Goal: Information Seeking & Learning: Learn about a topic

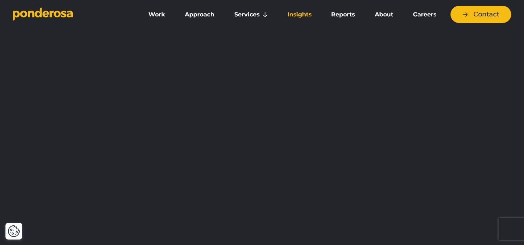
click at [307, 11] on link "Insights" at bounding box center [299, 14] width 41 height 15
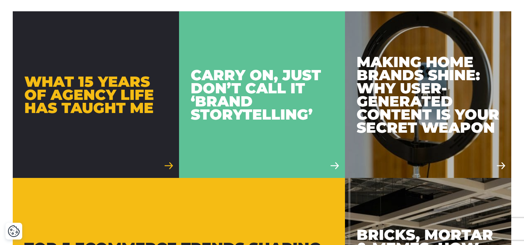
scroll to position [472, 0]
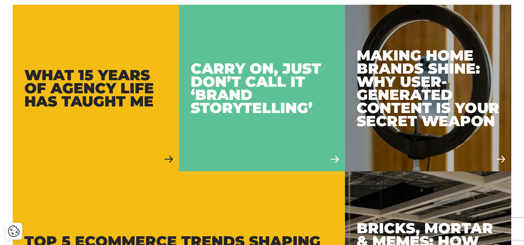
click at [132, 108] on div "What 15 Years of Agency Life Has Taught Me" at bounding box center [95, 87] width 143 height 39
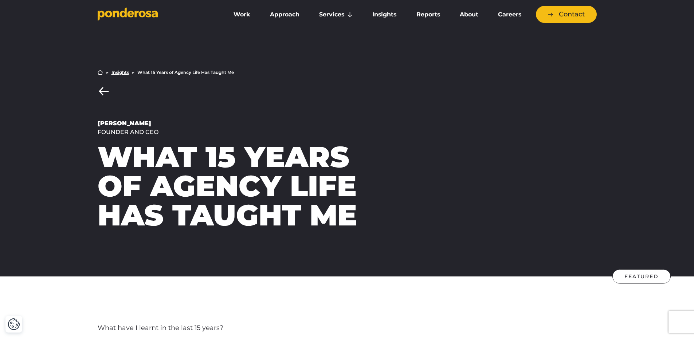
drag, startPoint x: 378, startPoint y: 219, endPoint x: 100, endPoint y: 150, distance: 285.8
click at [100, 150] on h1 "What 15 Years of Agency Life Has Taught Me" at bounding box center [241, 185] width 287 height 87
copy h1 "What 15 Years of Agency Life Has Taught Me"
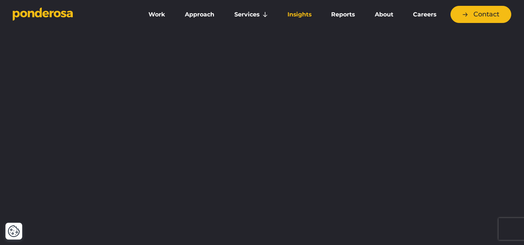
click at [310, 18] on link "Insights" at bounding box center [299, 14] width 41 height 15
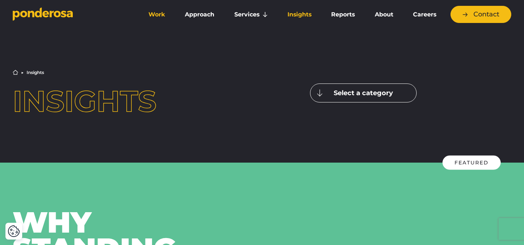
click at [161, 14] on link "Work" at bounding box center [156, 14] width 33 height 15
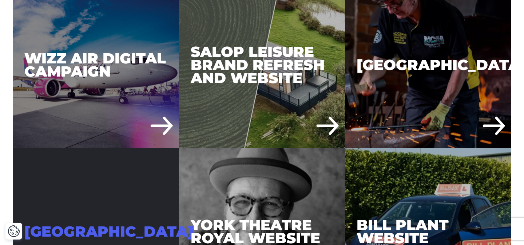
scroll to position [1756, 0]
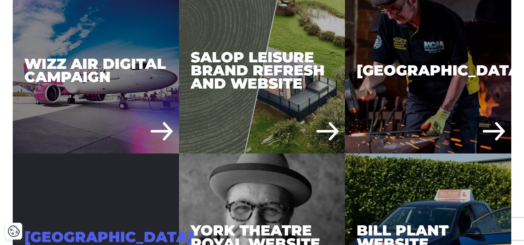
click at [126, 100] on div "Wizz Air Digital Campaign" at bounding box center [96, 70] width 166 height 166
